Goal: Task Accomplishment & Management: Use online tool/utility

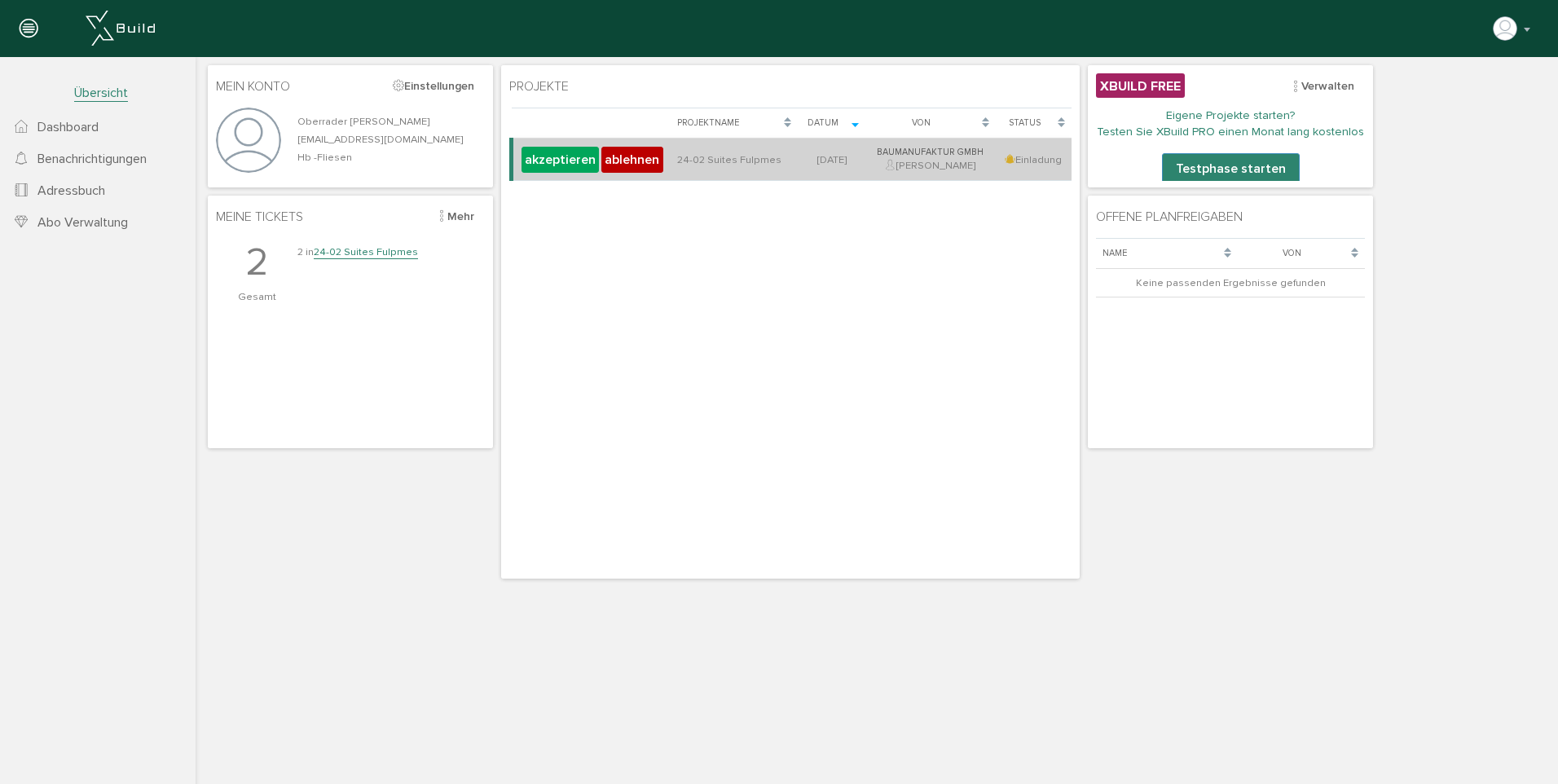
click at [750, 160] on td "24-02 Suites Fulpmes" at bounding box center [734, 159] width 127 height 42
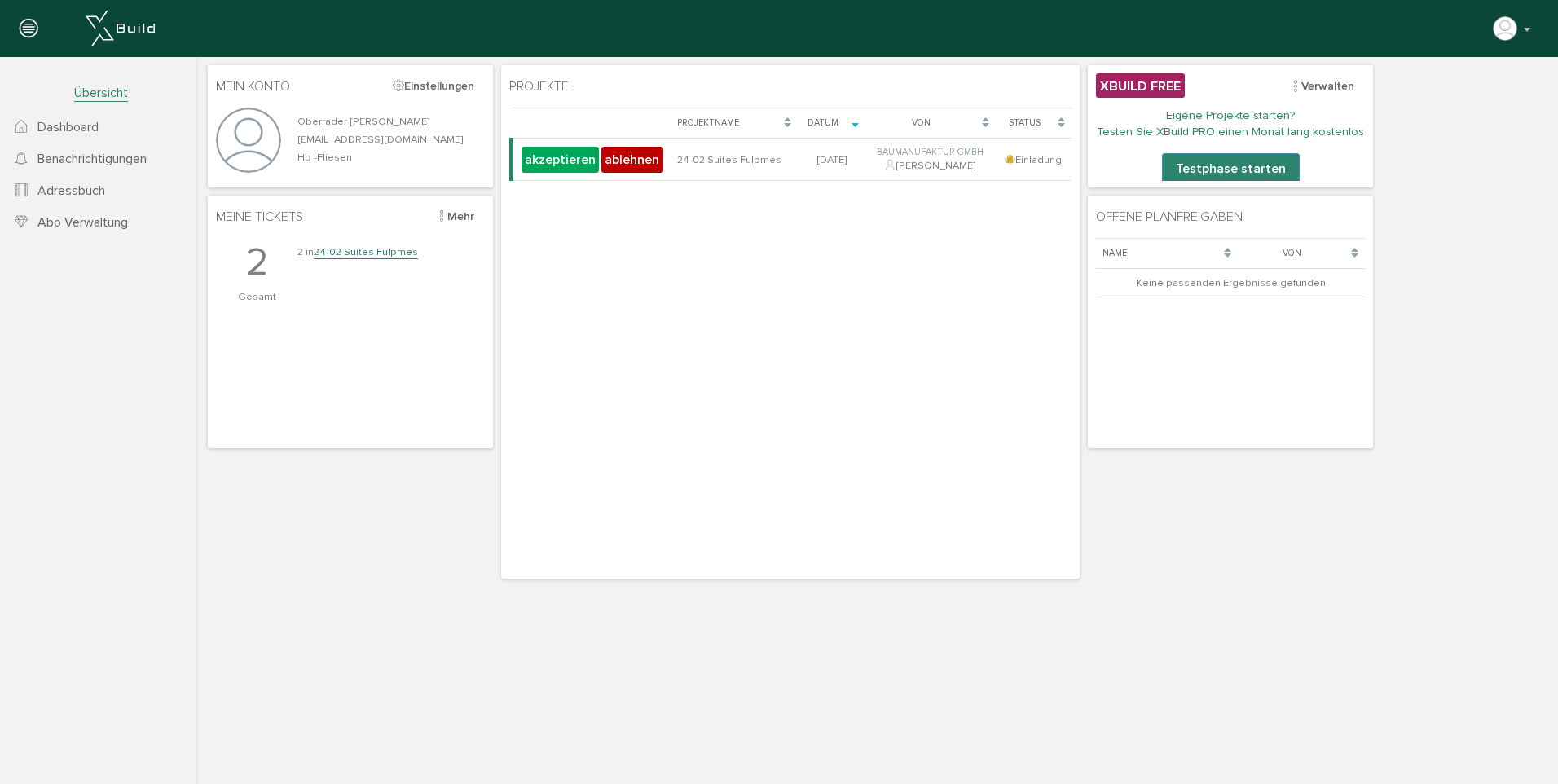
click at [352, 250] on link "24-02 Suites Fulpmes" at bounding box center [366, 252] width 104 height 14
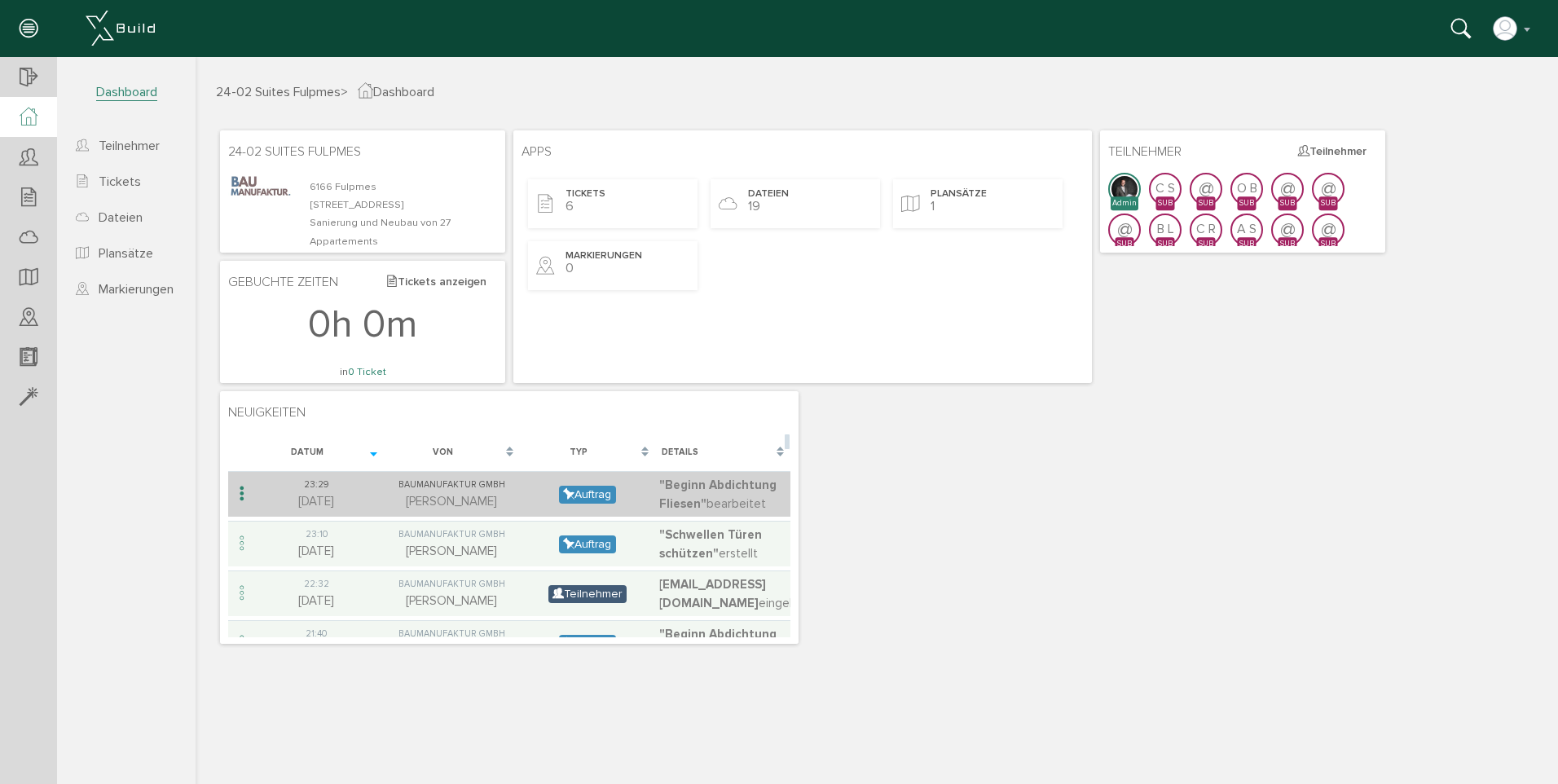
click at [715, 488] on span ""Beginn Abdichtung Fliesen"" at bounding box center [718, 493] width 118 height 33
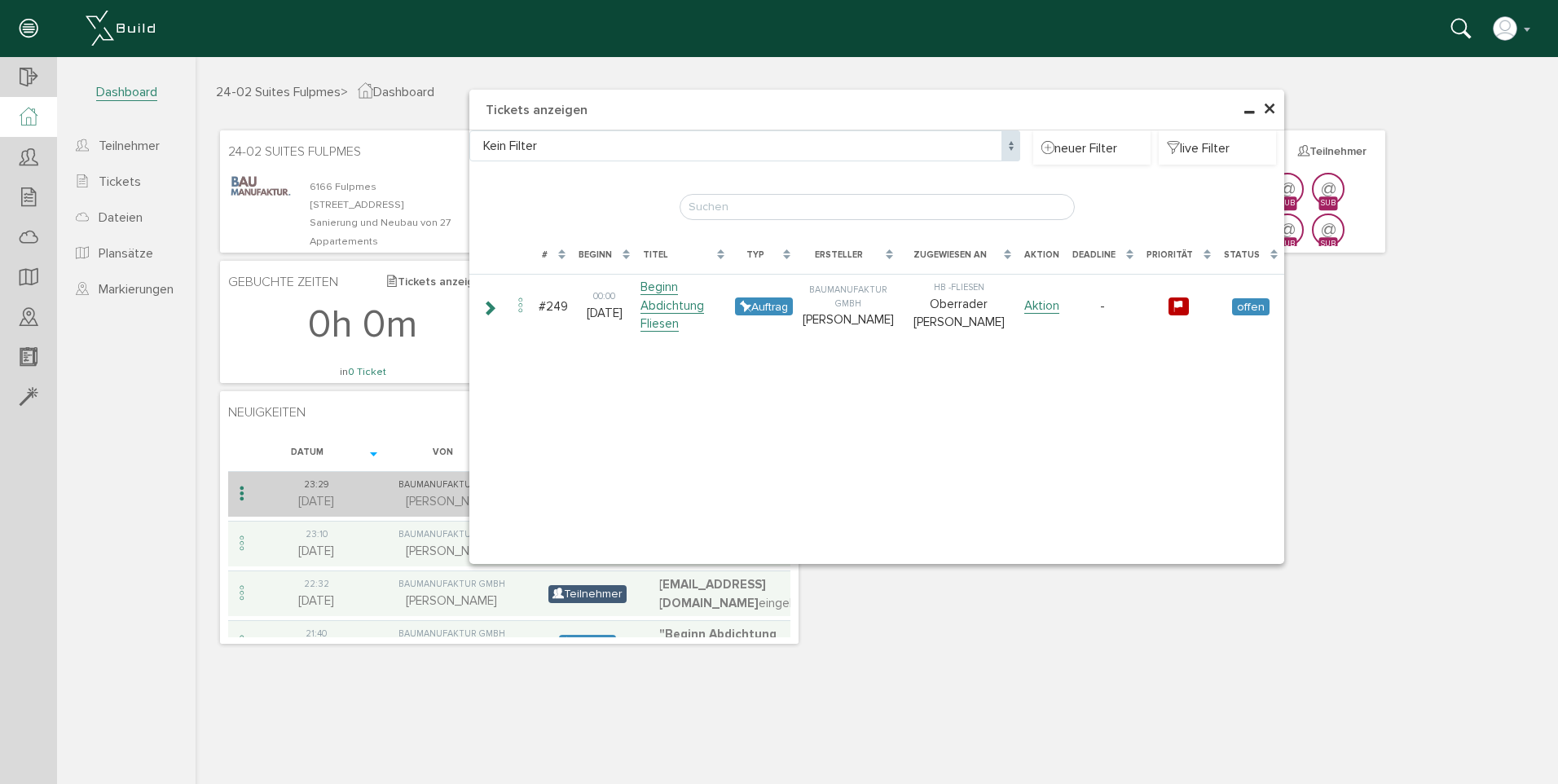
type input "Beginn Abdichtung Fliesen"
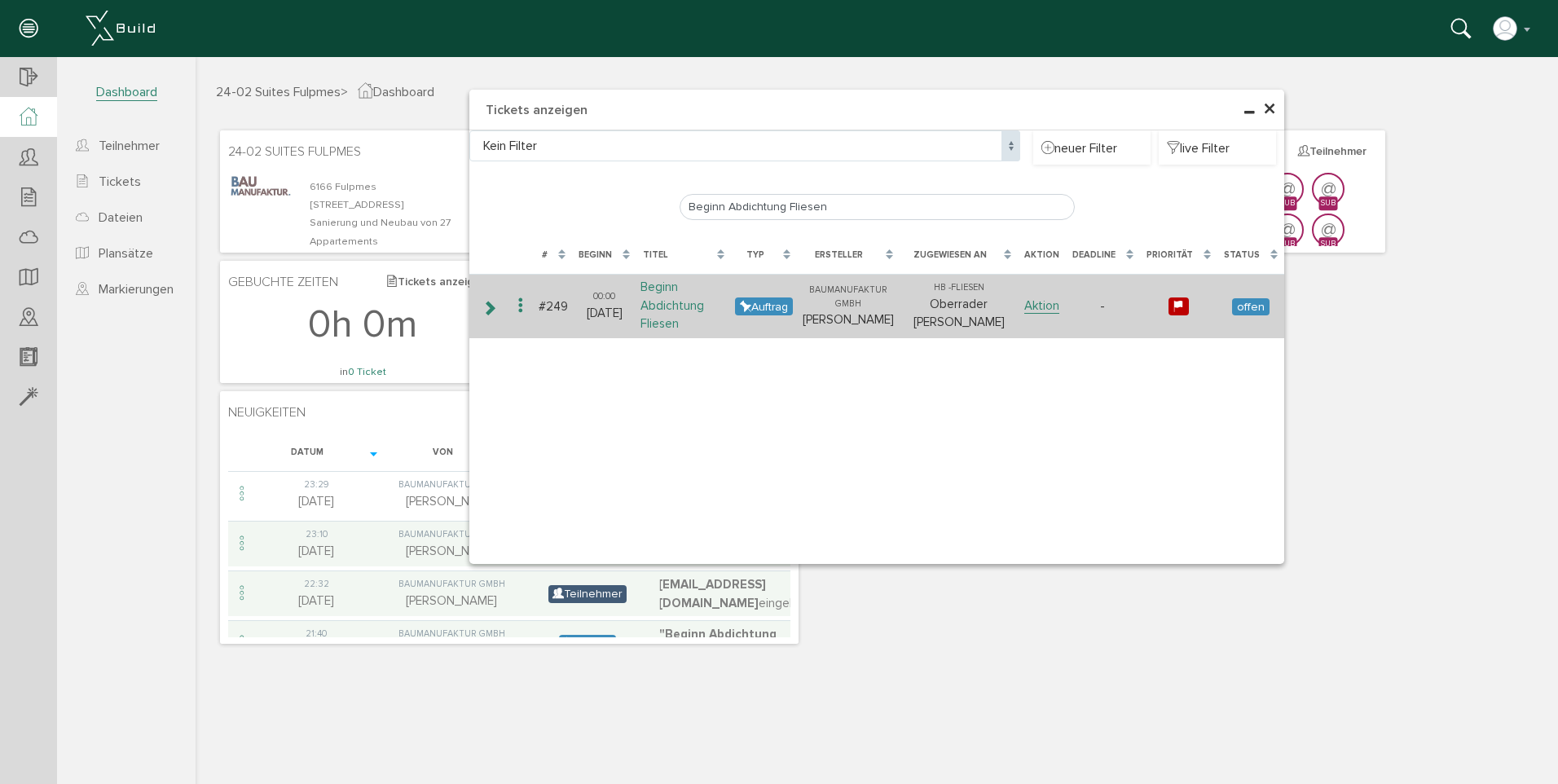
click at [660, 294] on link "Beginn Abdichtung Fliesen" at bounding box center [672, 305] width 63 height 52
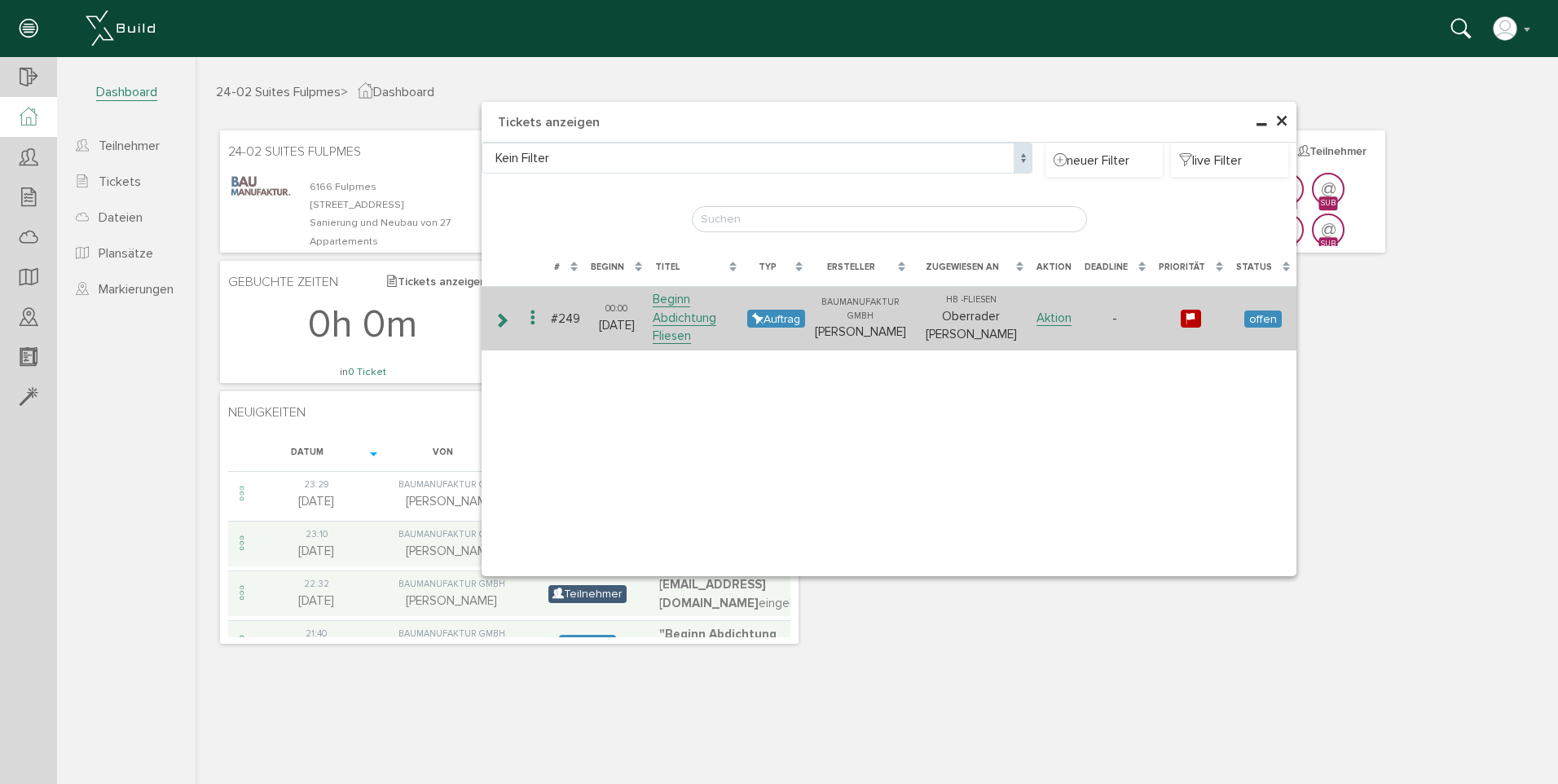
click at [505, 317] on icon at bounding box center [501, 320] width 15 height 13
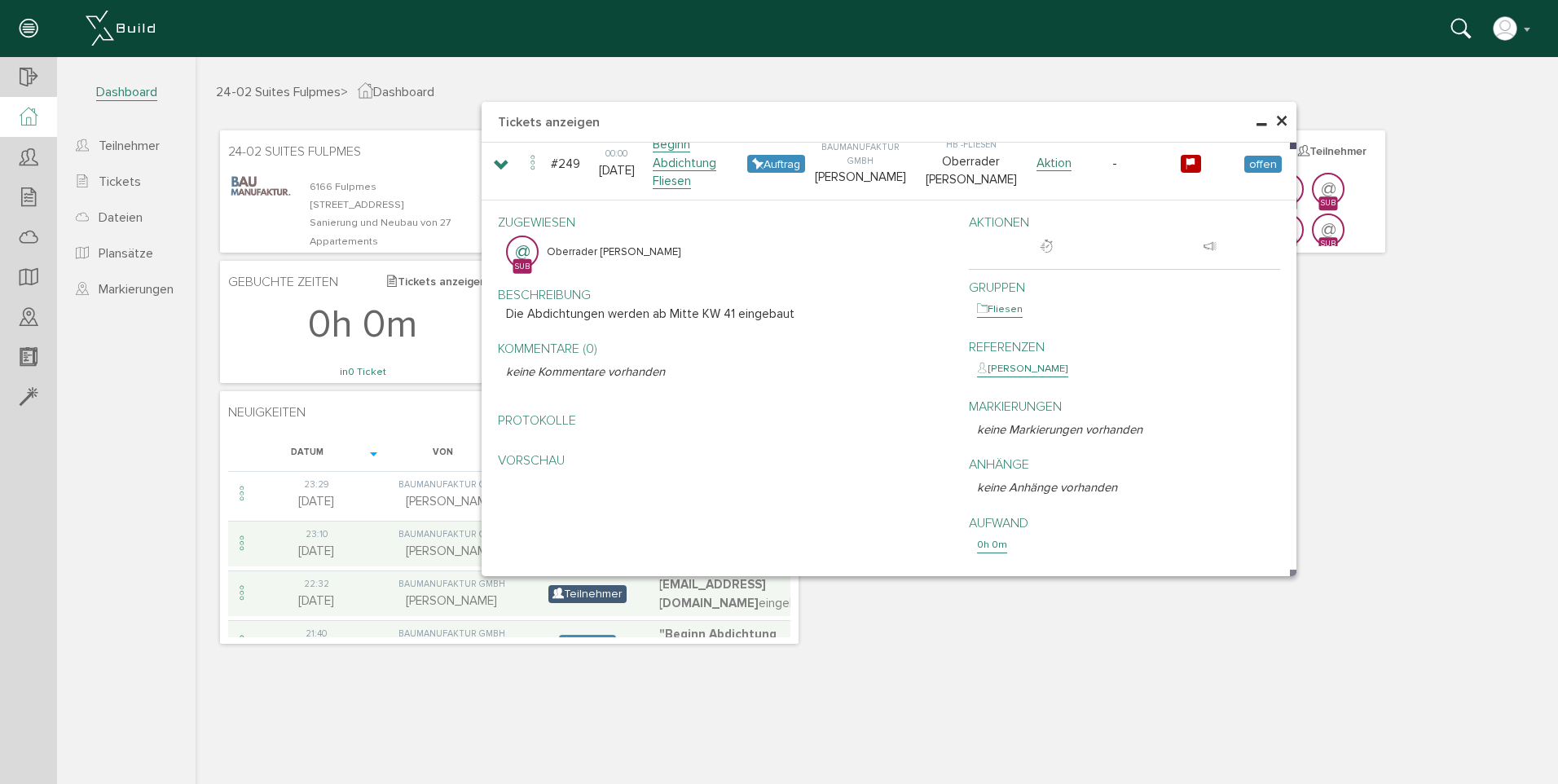
click at [1284, 116] on span "×" at bounding box center [1281, 122] width 13 height 32
